Goal: Share content

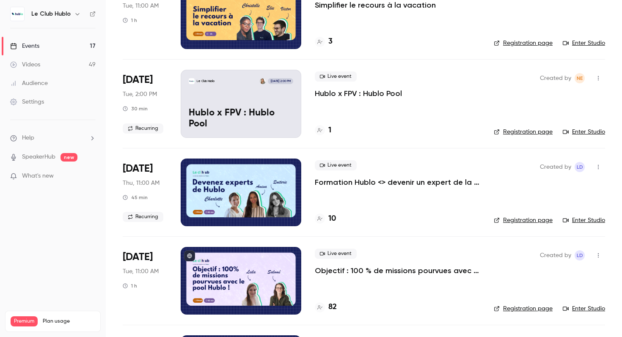
scroll to position [93, 0]
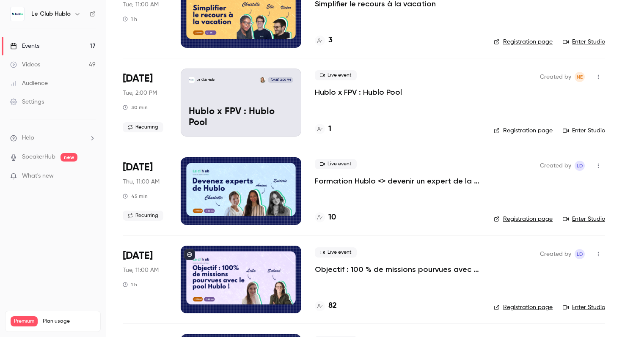
click at [247, 271] on div at bounding box center [241, 280] width 121 height 68
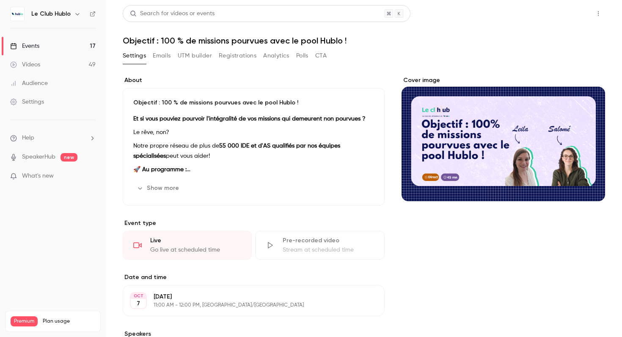
click at [564, 14] on button "Share" at bounding box center [567, 13] width 33 height 17
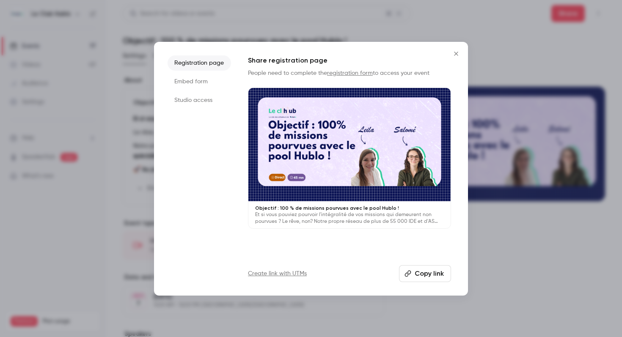
click at [506, 261] on div at bounding box center [311, 168] width 622 height 337
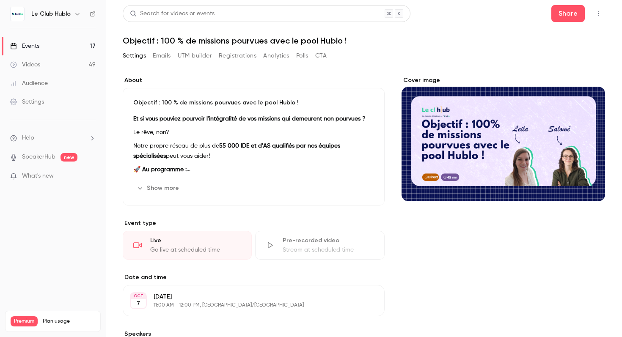
click at [446, 142] on div "Cover image" at bounding box center [502, 138] width 203 height 125
click at [0, 0] on input "Cover image" at bounding box center [0, 0] width 0 height 0
click at [571, 6] on button "Share" at bounding box center [567, 13] width 33 height 17
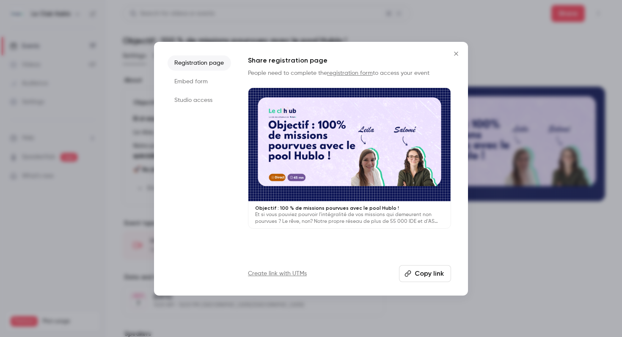
click at [425, 273] on button "Copy link" at bounding box center [425, 273] width 52 height 17
click at [455, 52] on icon "Close" at bounding box center [456, 53] width 10 height 7
